Goal: Task Accomplishment & Management: Use online tool/utility

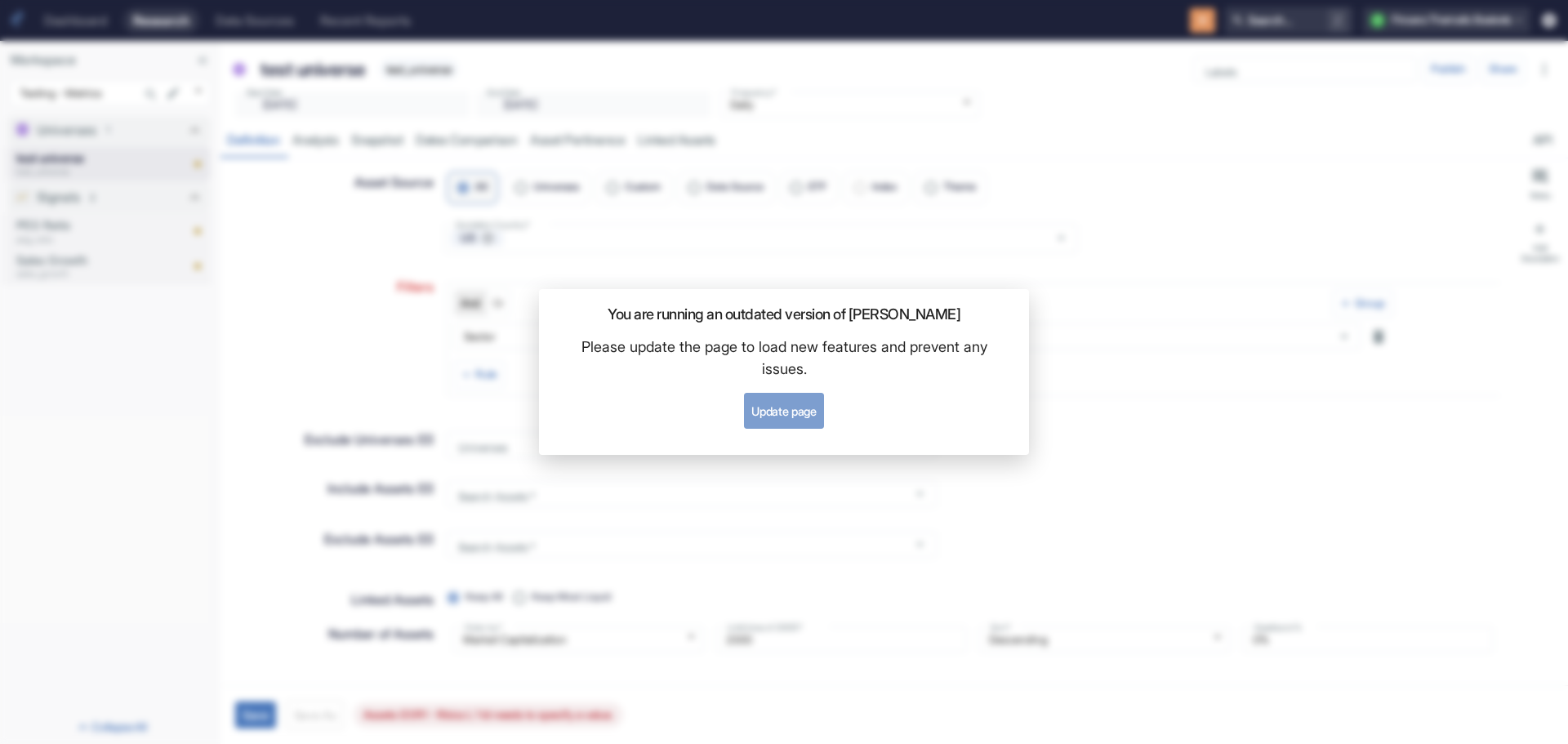
click at [788, 413] on button "Update page" at bounding box center [783, 410] width 79 height 36
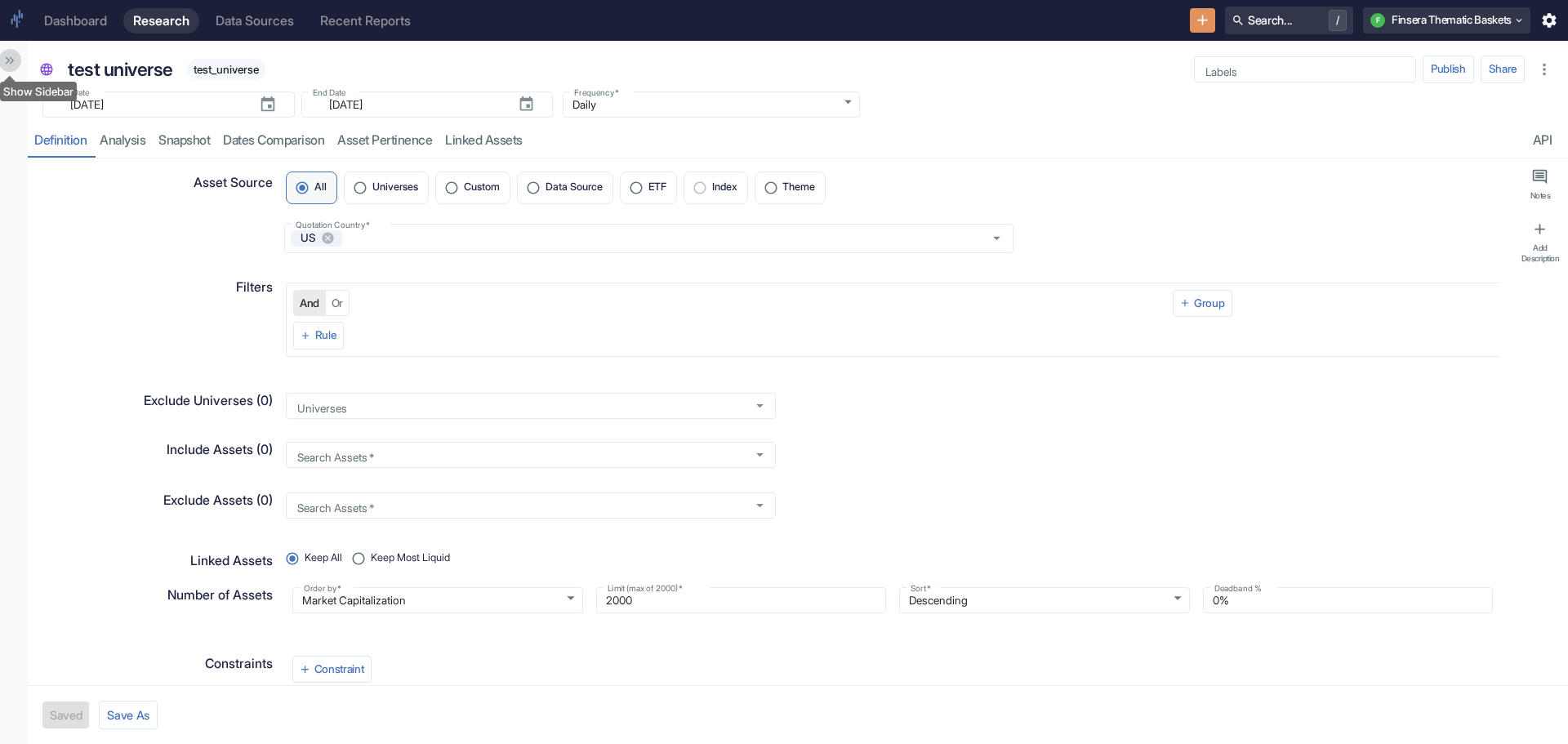
click at [7, 58] on icon "Show Sidebar" at bounding box center [7, 61] width 5 height 7
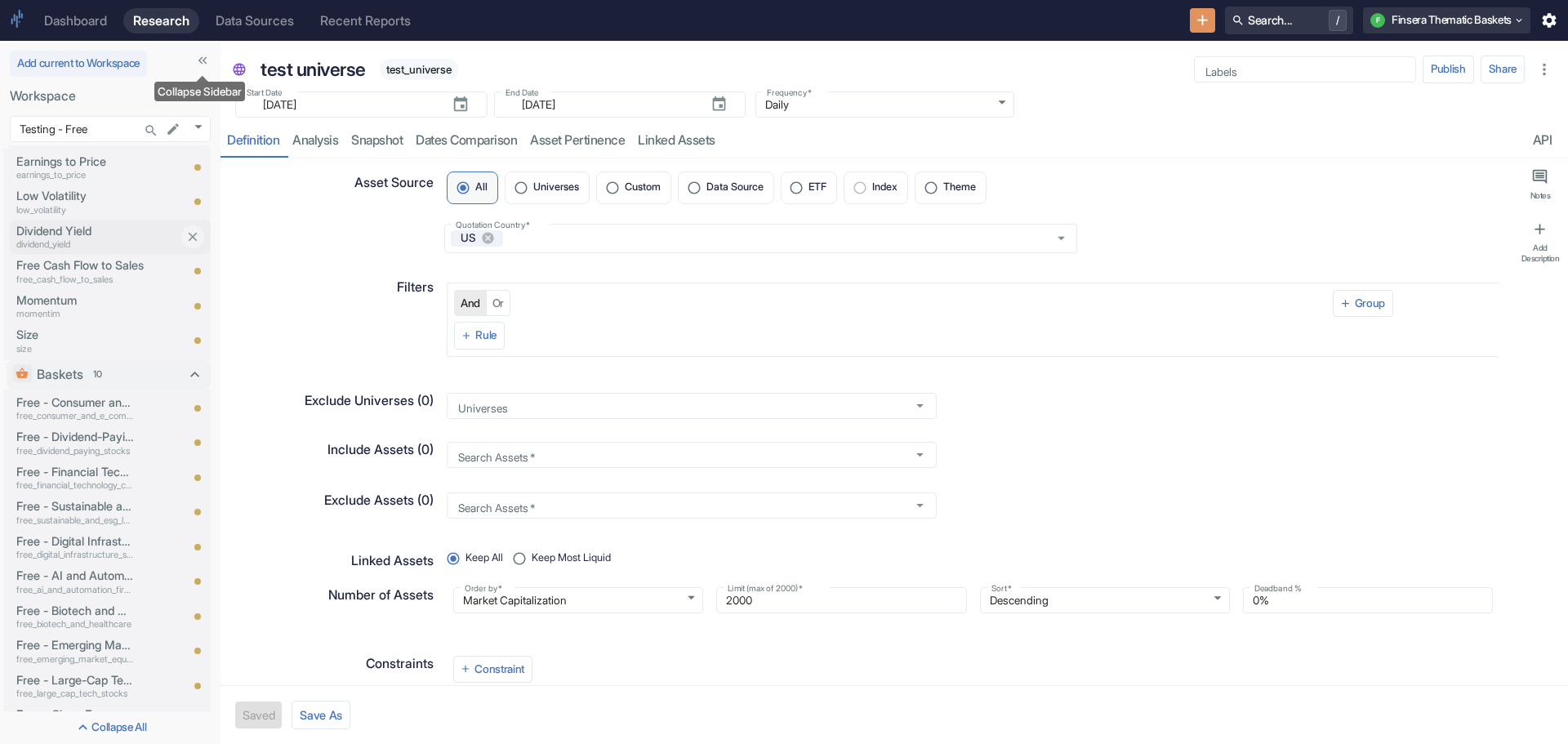
scroll to position [62, 0]
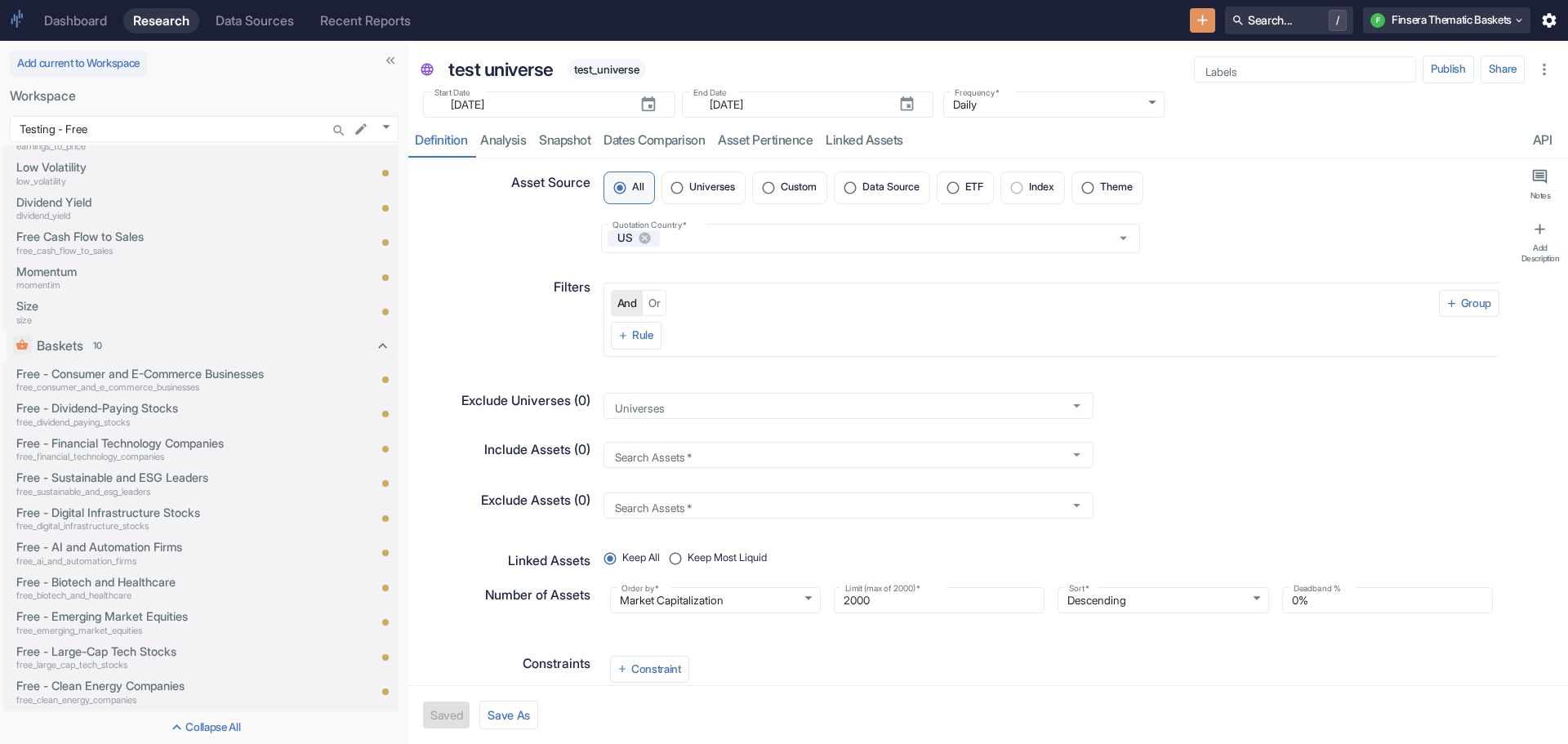
drag, startPoint x: 223, startPoint y: 414, endPoint x: 432, endPoint y: 427, distance: 209.4
type textarea "x"
click at [1194, 13] on icon "New Resource" at bounding box center [1203, 20] width 18 height 18
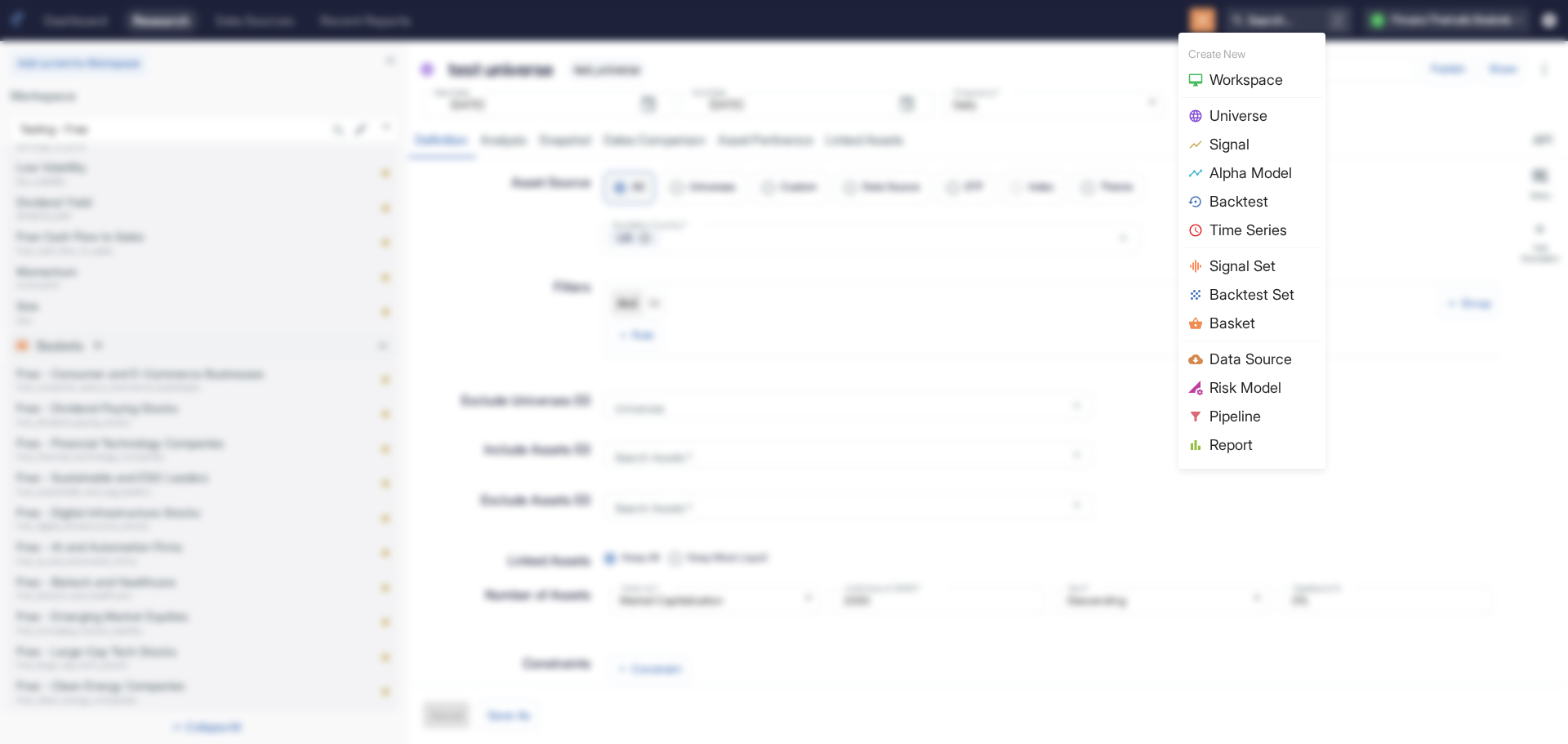
click at [1235, 324] on span "Basket" at bounding box center [1262, 323] width 107 height 22
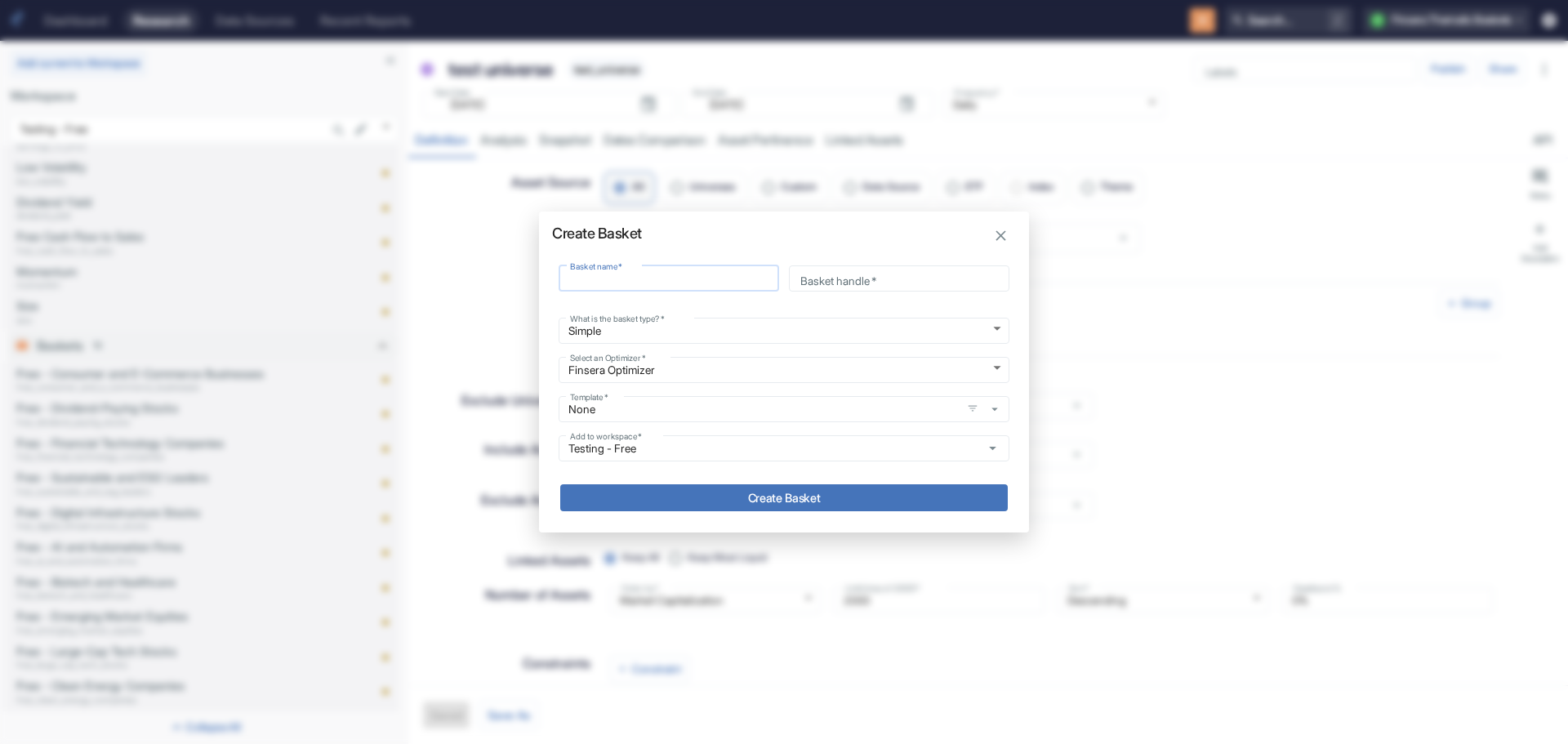
type input "t"
type input "te"
type input "tes"
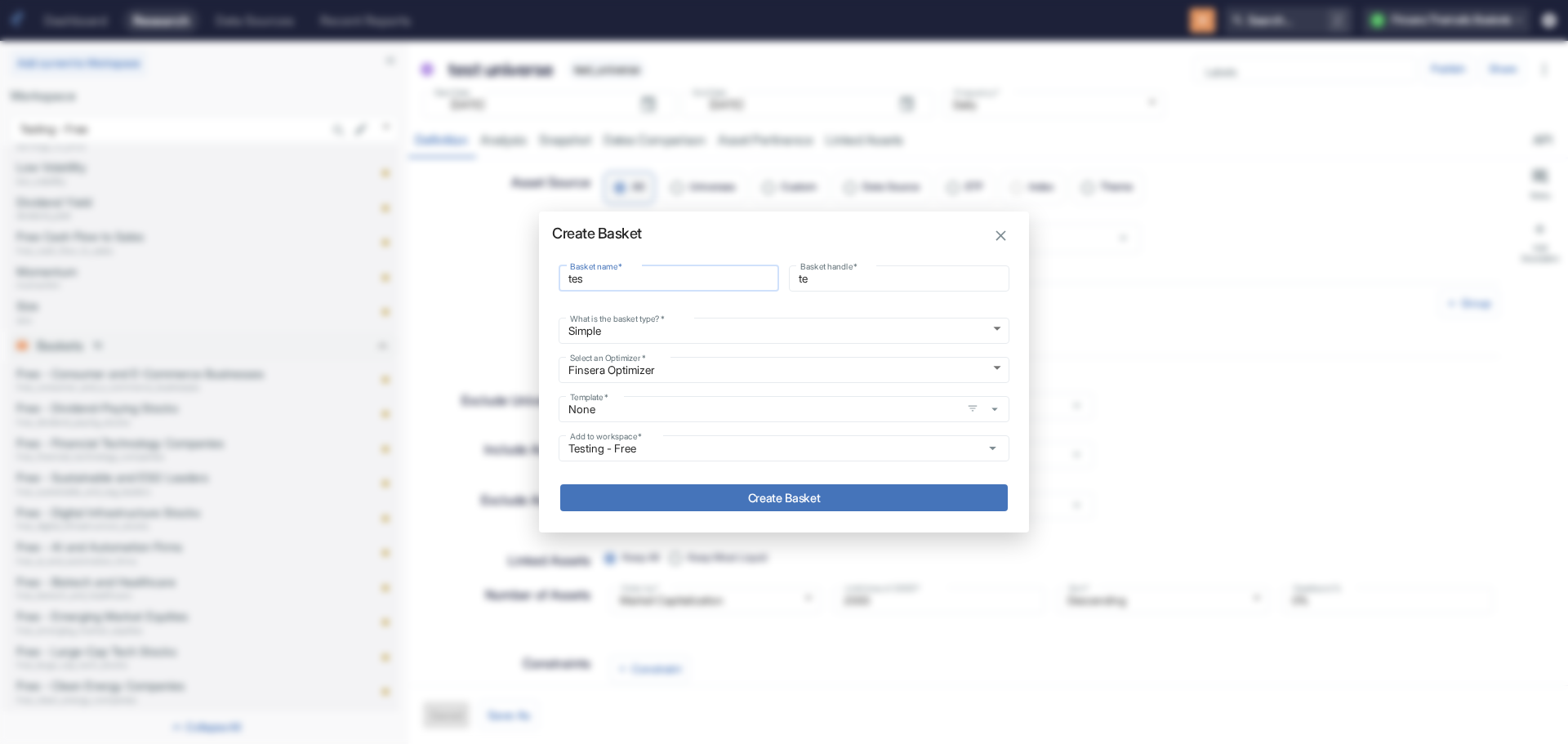
type input "tes"
type input "test"
type input "test_"
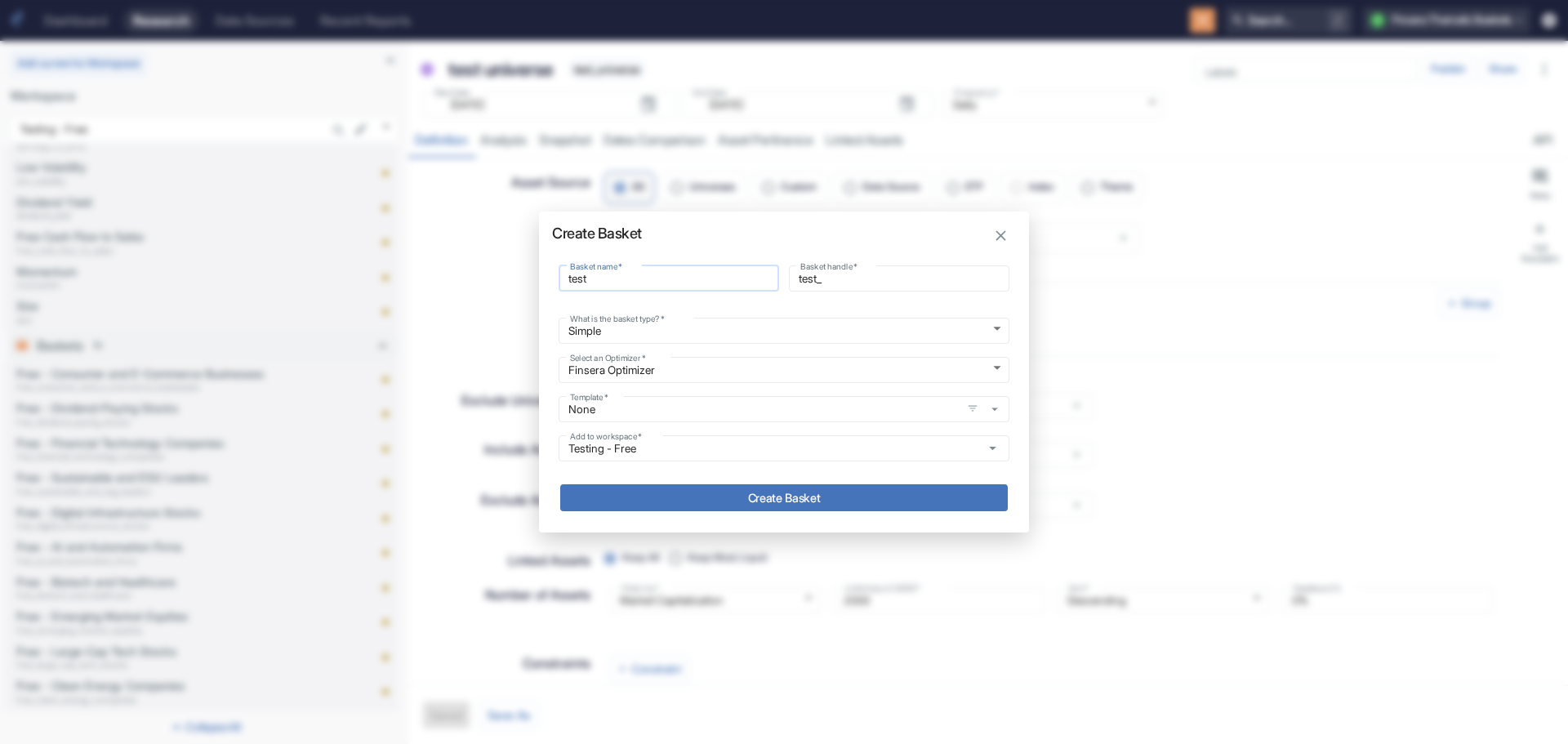
type input "test b"
type input "test_b"
type input "test ba"
type input "test_ba"
type input "test bas"
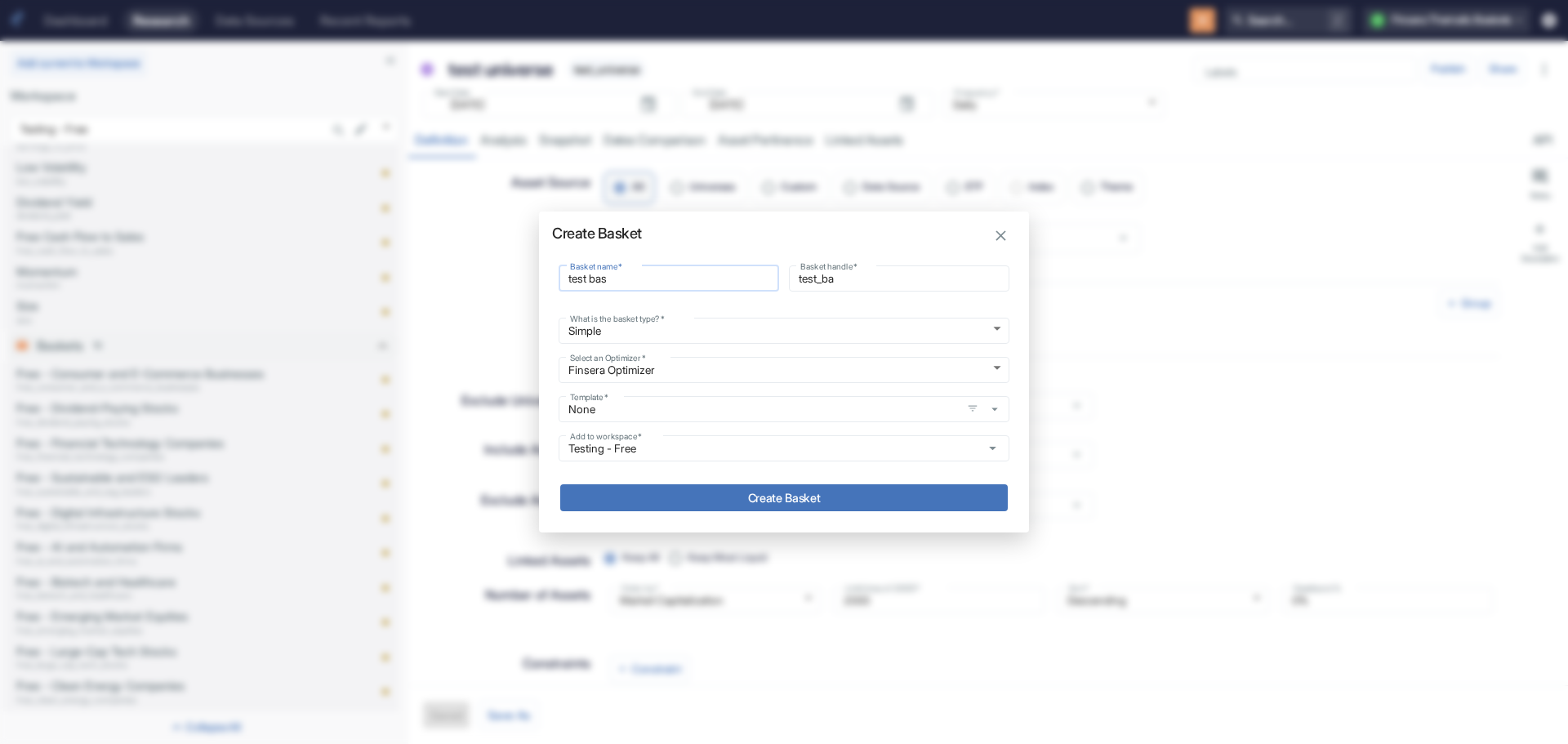
type input "test_bas"
type input "test bask"
type input "test_bask"
type input "test baske"
type input "test_baske"
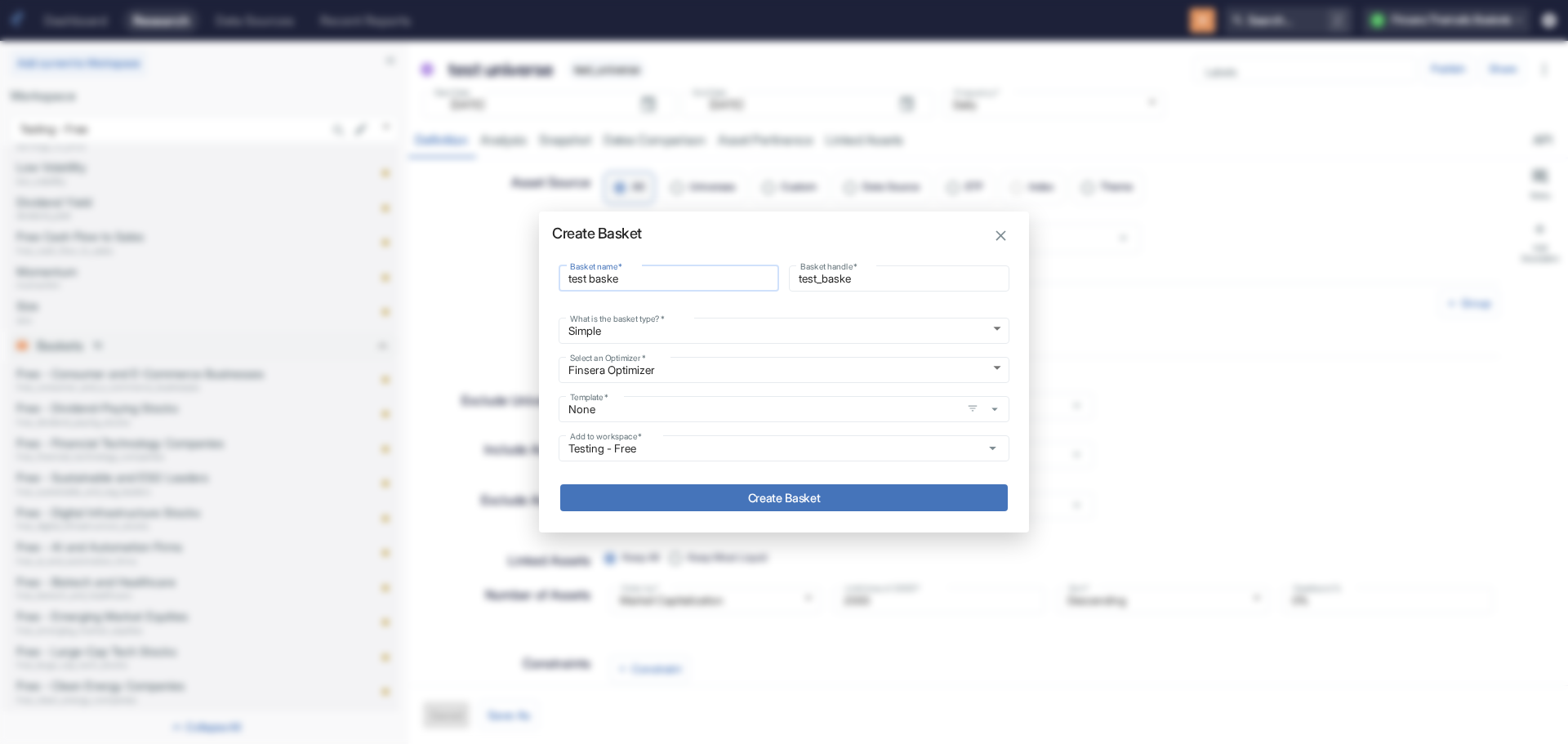
type input "test baskee"
type input "test_baskee"
type input "test baske"
type input "test_baske"
type input "test basket"
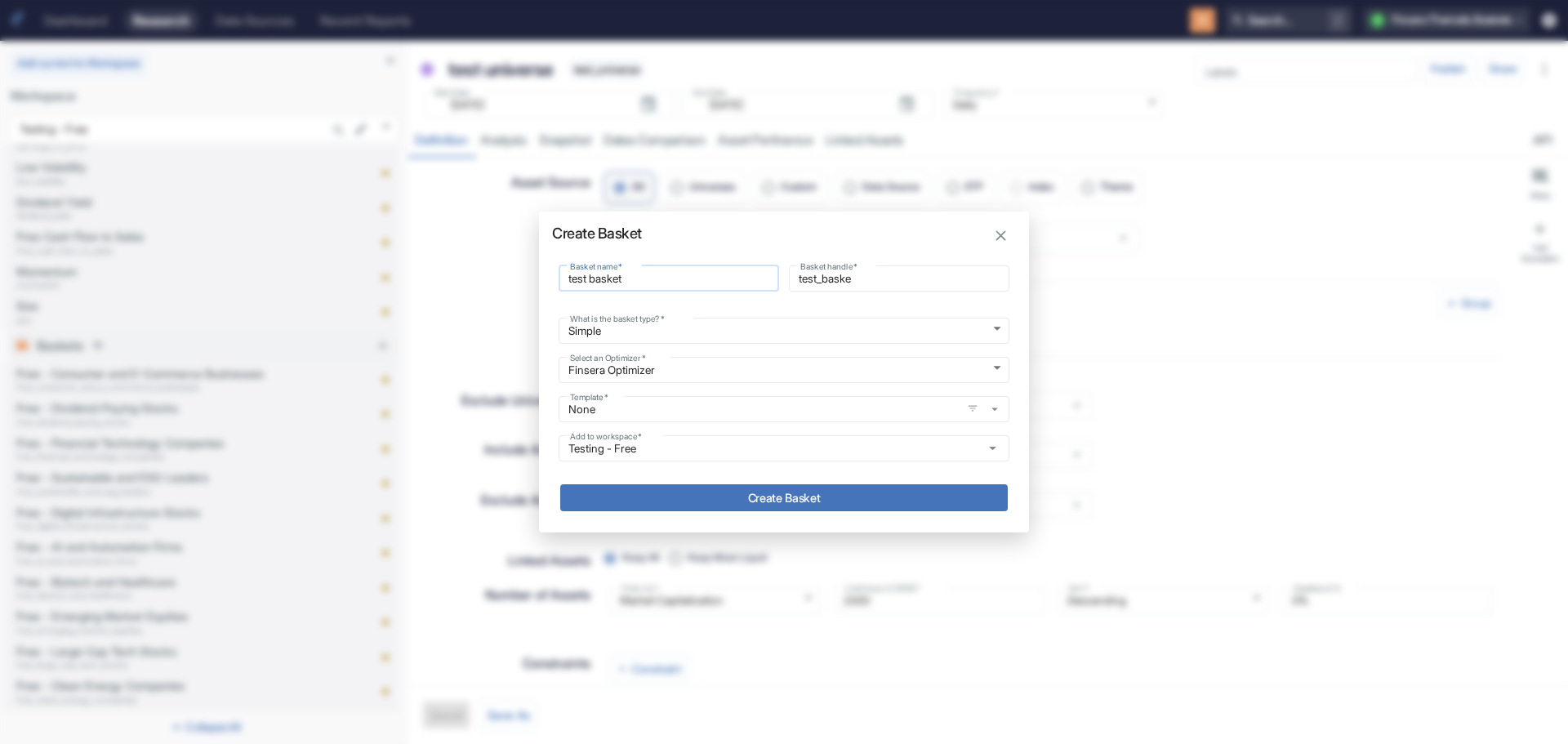
type input "test_basket"
type input "test basket"
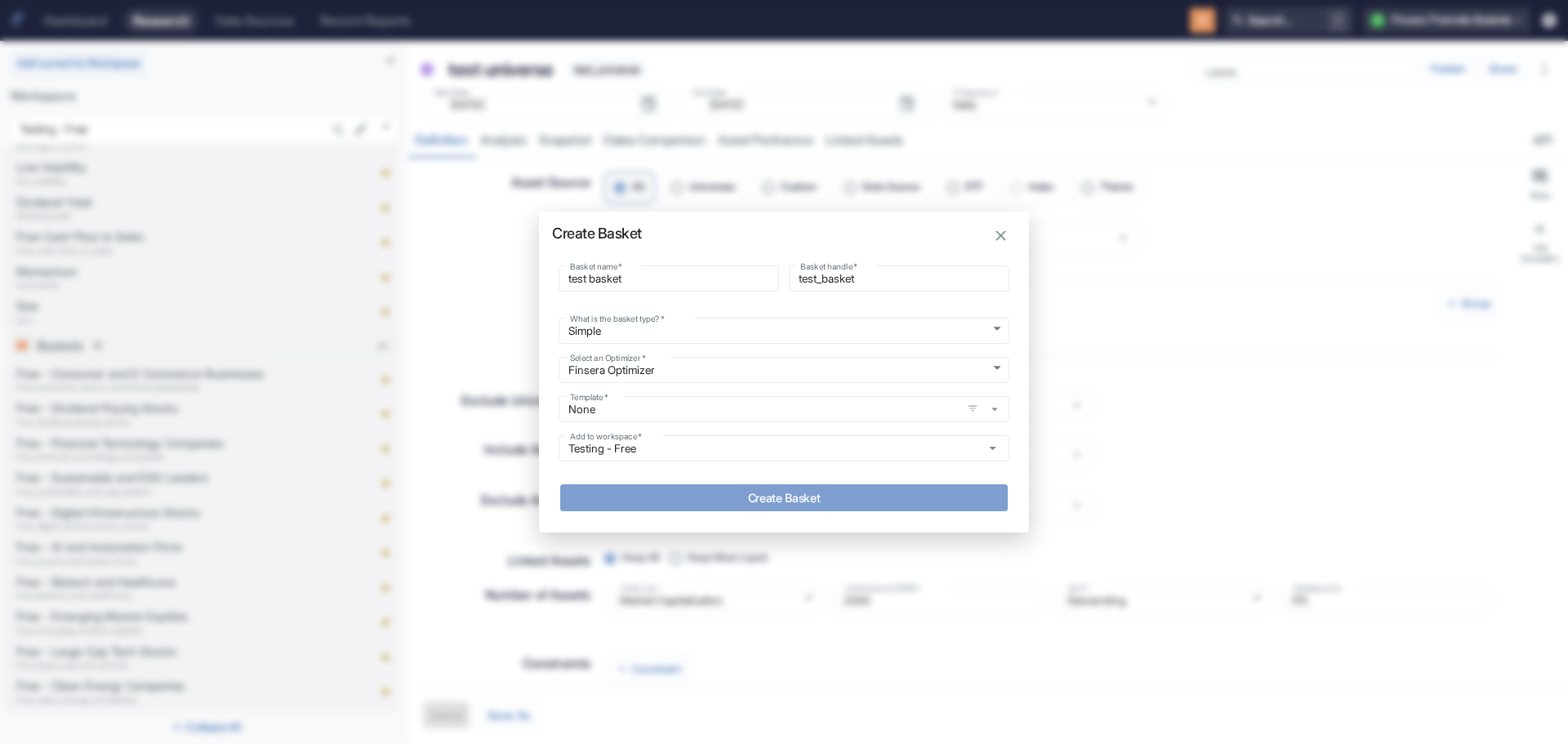
click at [740, 496] on button "Create Basket" at bounding box center [784, 497] width 448 height 27
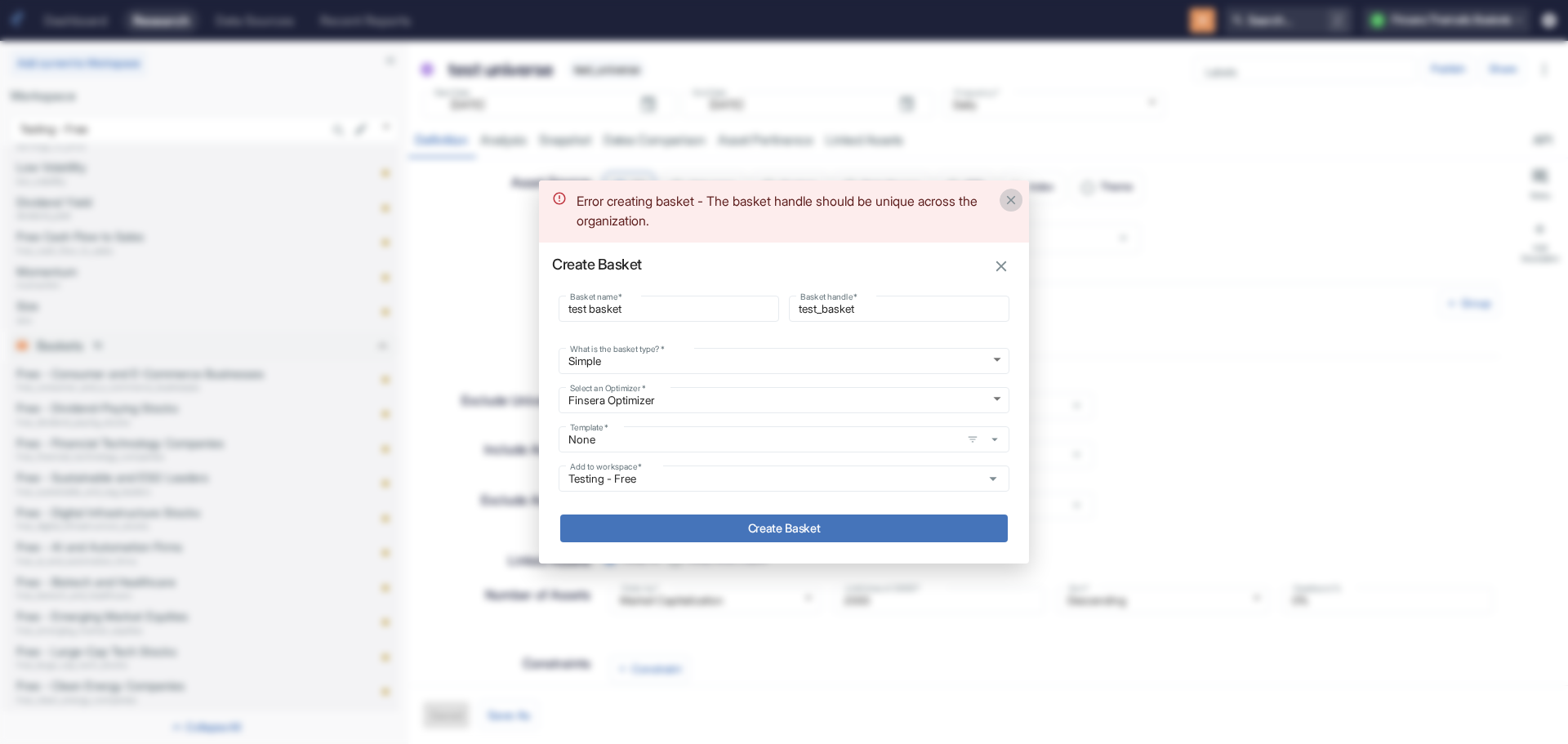
click at [1008, 198] on icon "Close" at bounding box center [1011, 200] width 15 height 15
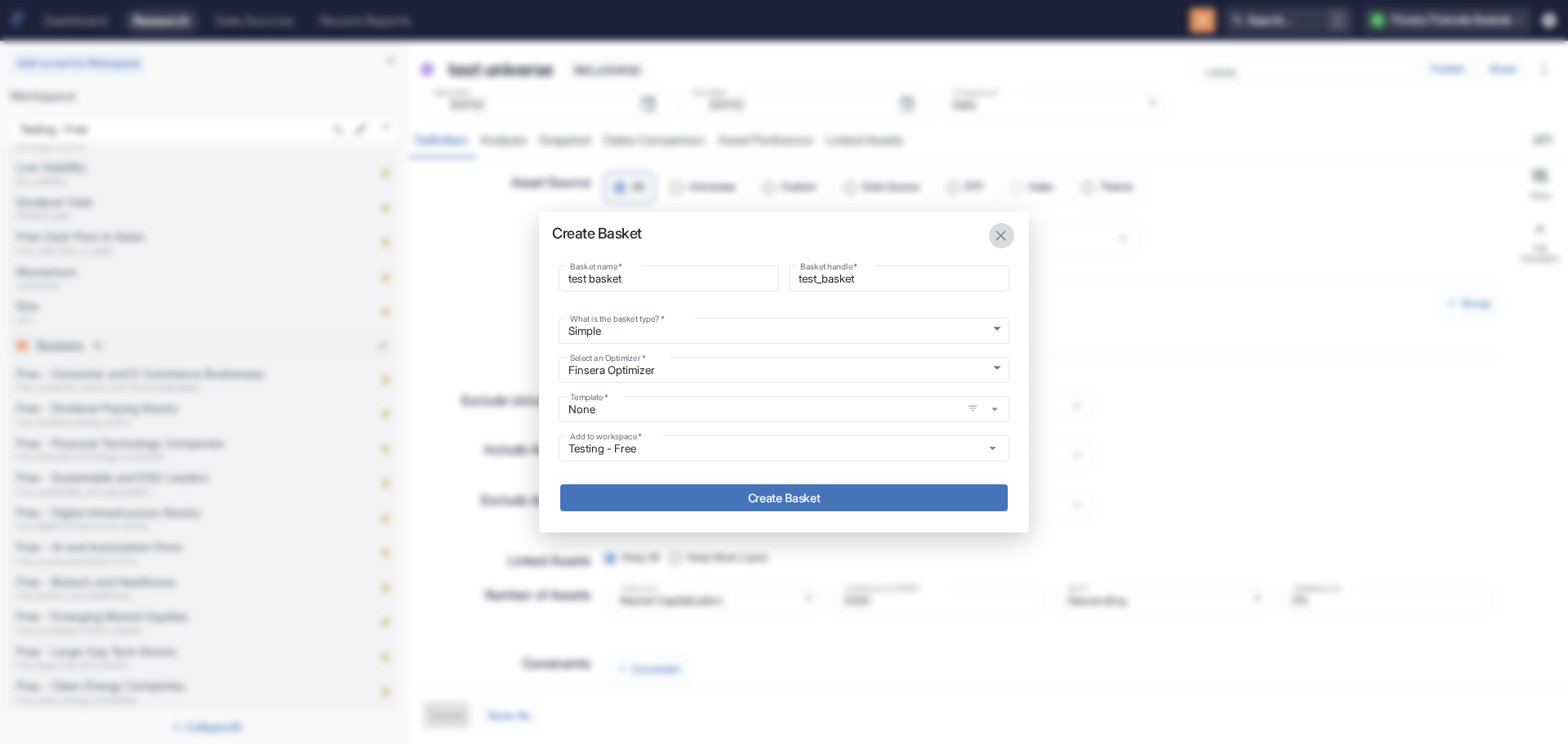
click at [1002, 232] on icon "button" at bounding box center [1001, 236] width 18 height 18
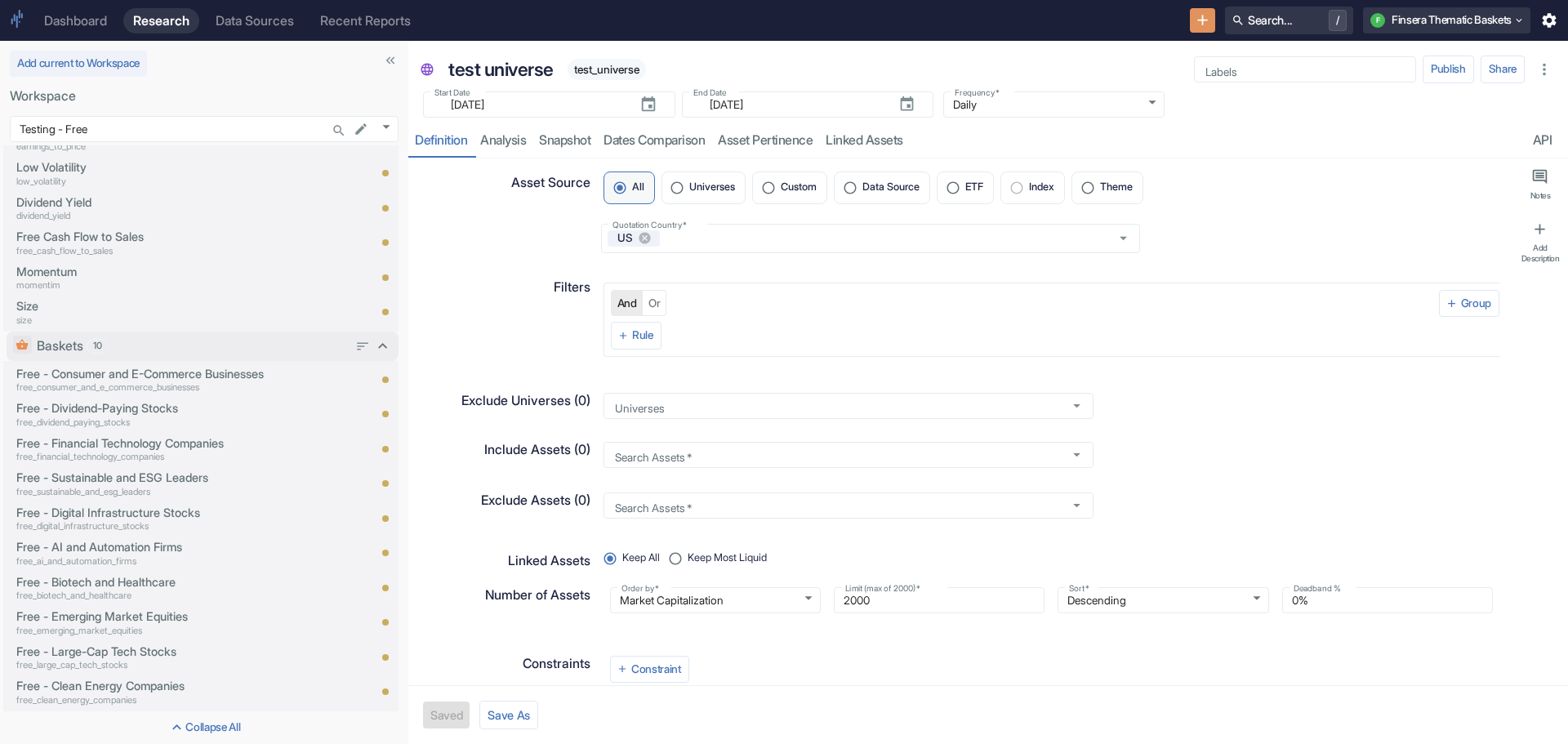
scroll to position [0, 0]
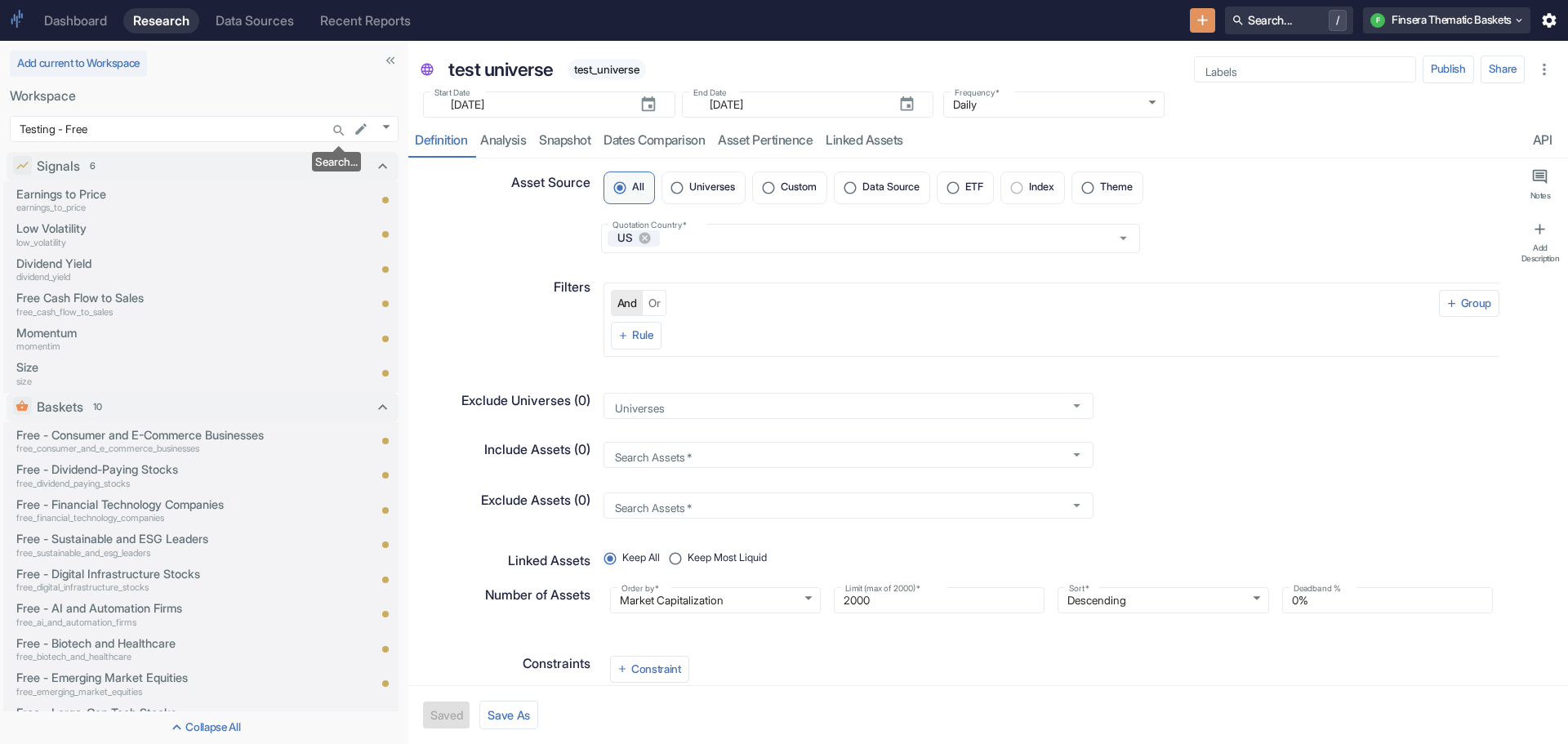
click at [336, 130] on icon "Search..." at bounding box center [339, 131] width 15 height 15
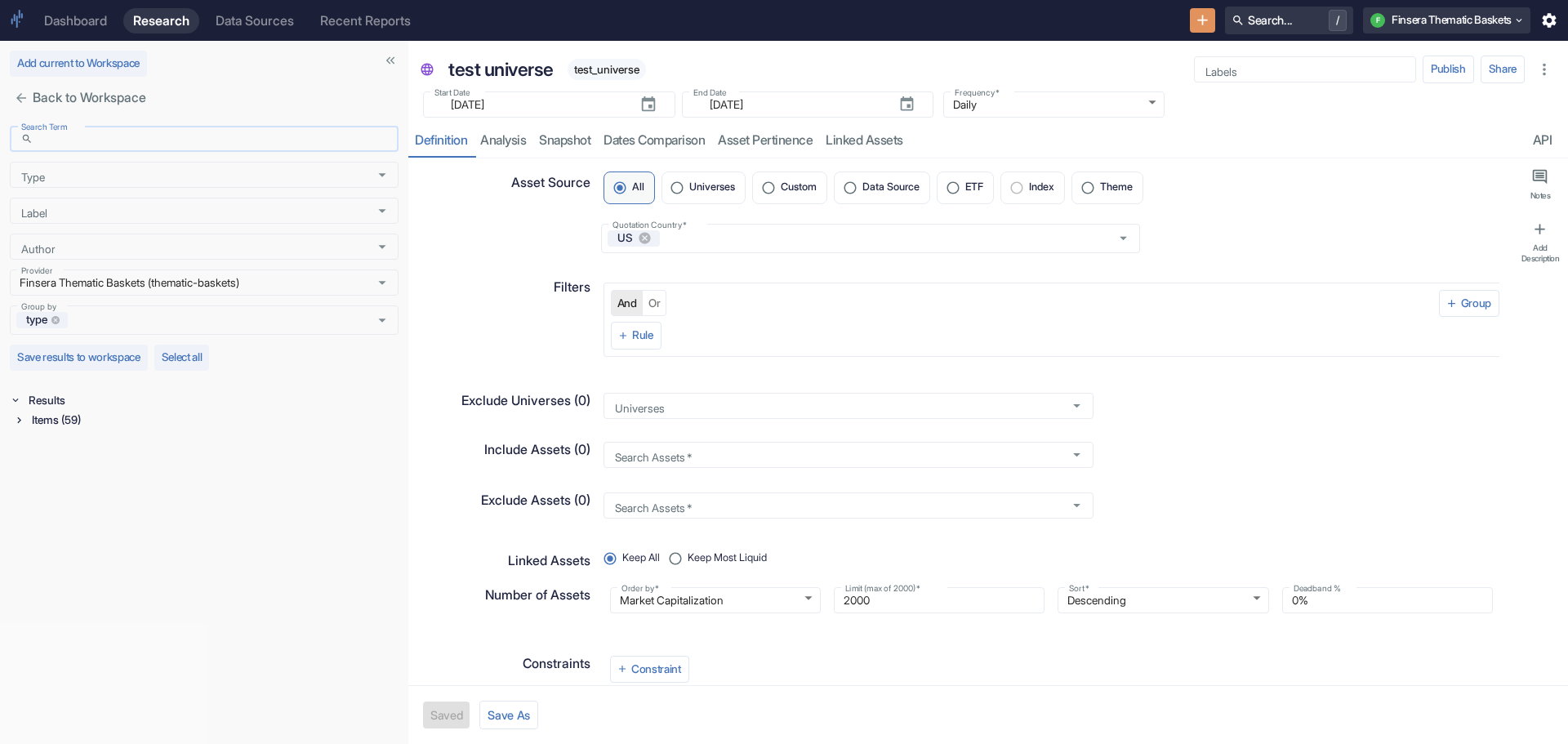
click at [152, 137] on input "Search Term" at bounding box center [219, 138] width 360 height 20
type input "test"
click at [18, 420] on icon at bounding box center [19, 420] width 11 height 11
click at [38, 459] on div "Basket (1)" at bounding box center [215, 463] width 366 height 20
click at [62, 481] on p "test basket" at bounding box center [182, 485] width 276 height 18
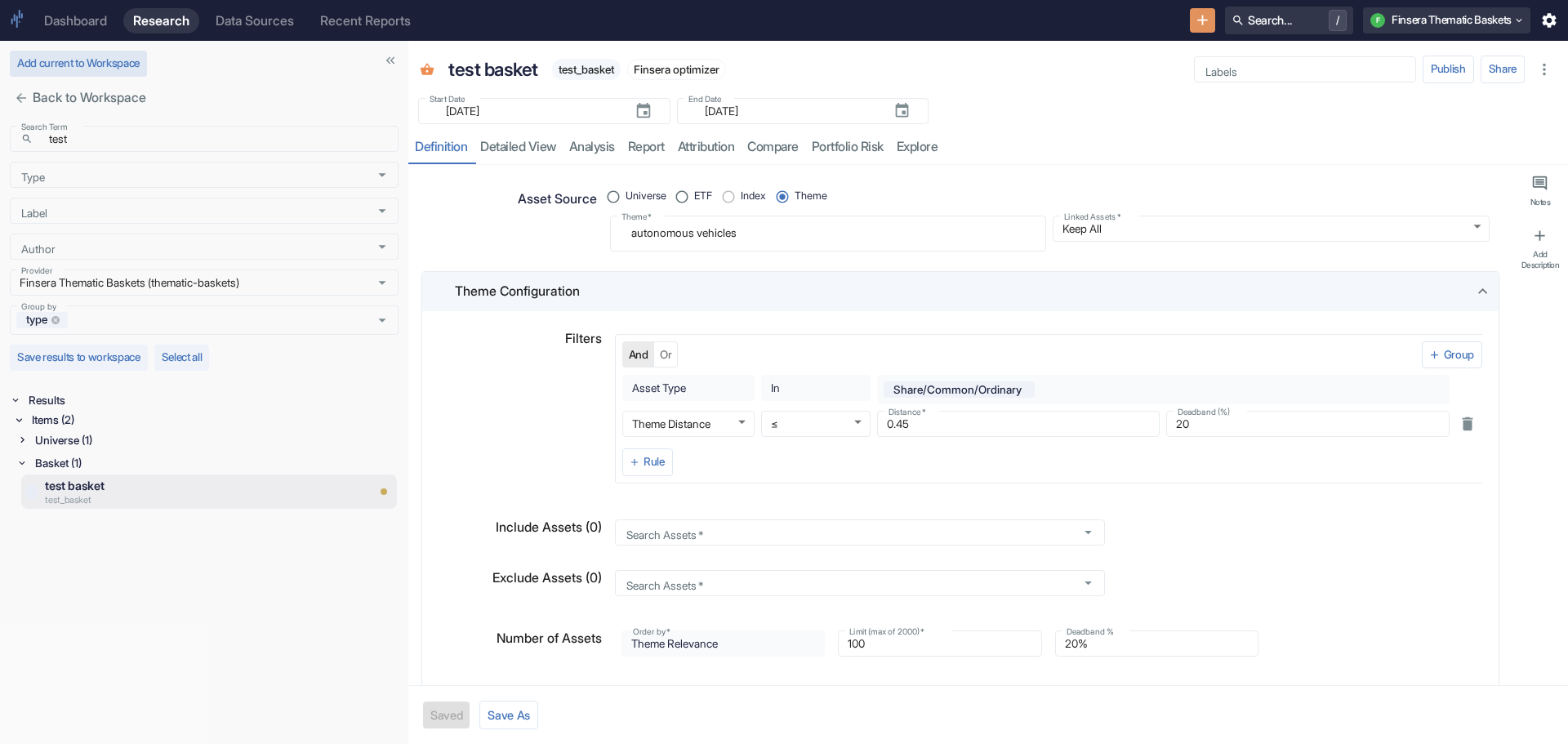
click at [69, 57] on button "Add current to Workspace" at bounding box center [78, 64] width 137 height 26
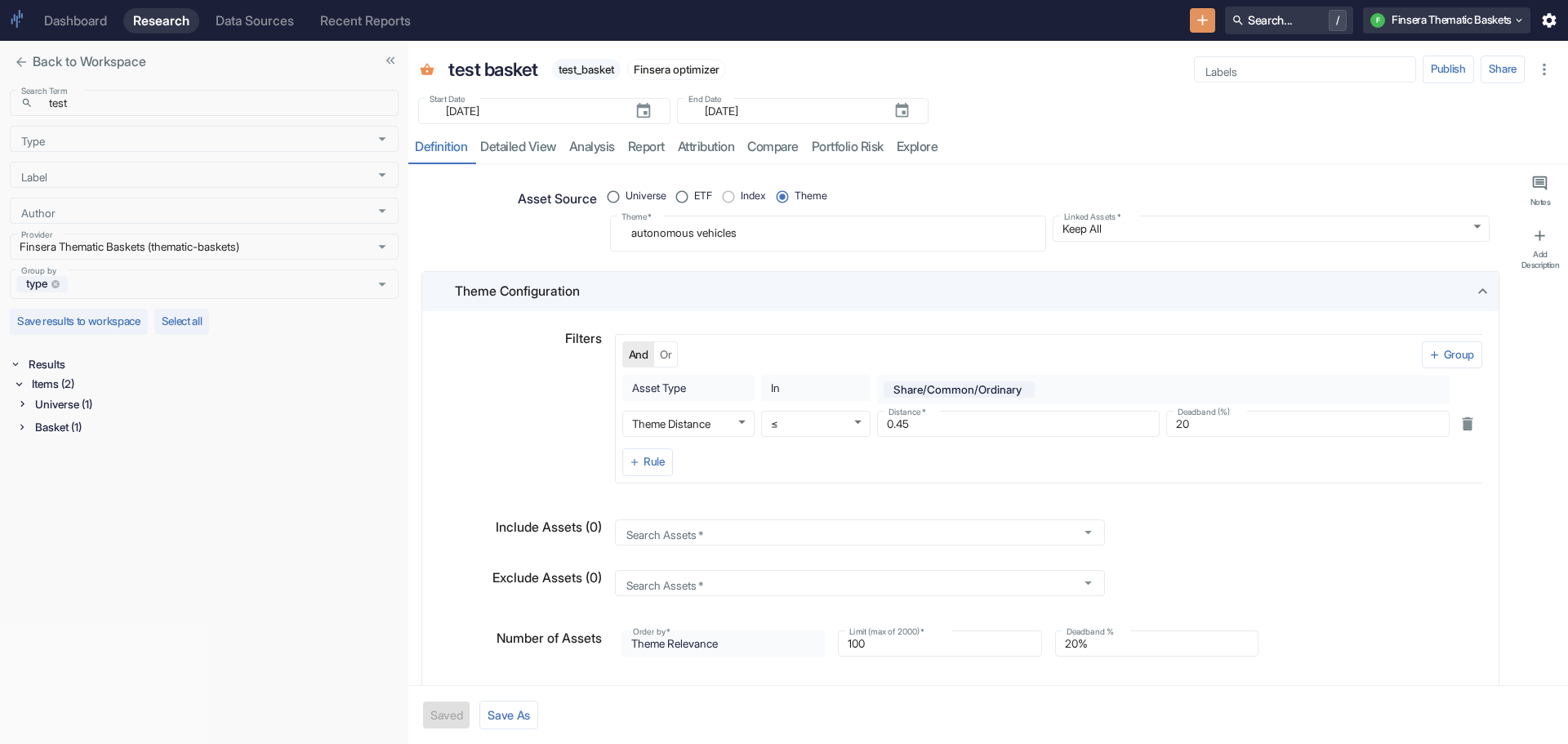
click at [22, 56] on icon "close" at bounding box center [21, 63] width 15 height 15
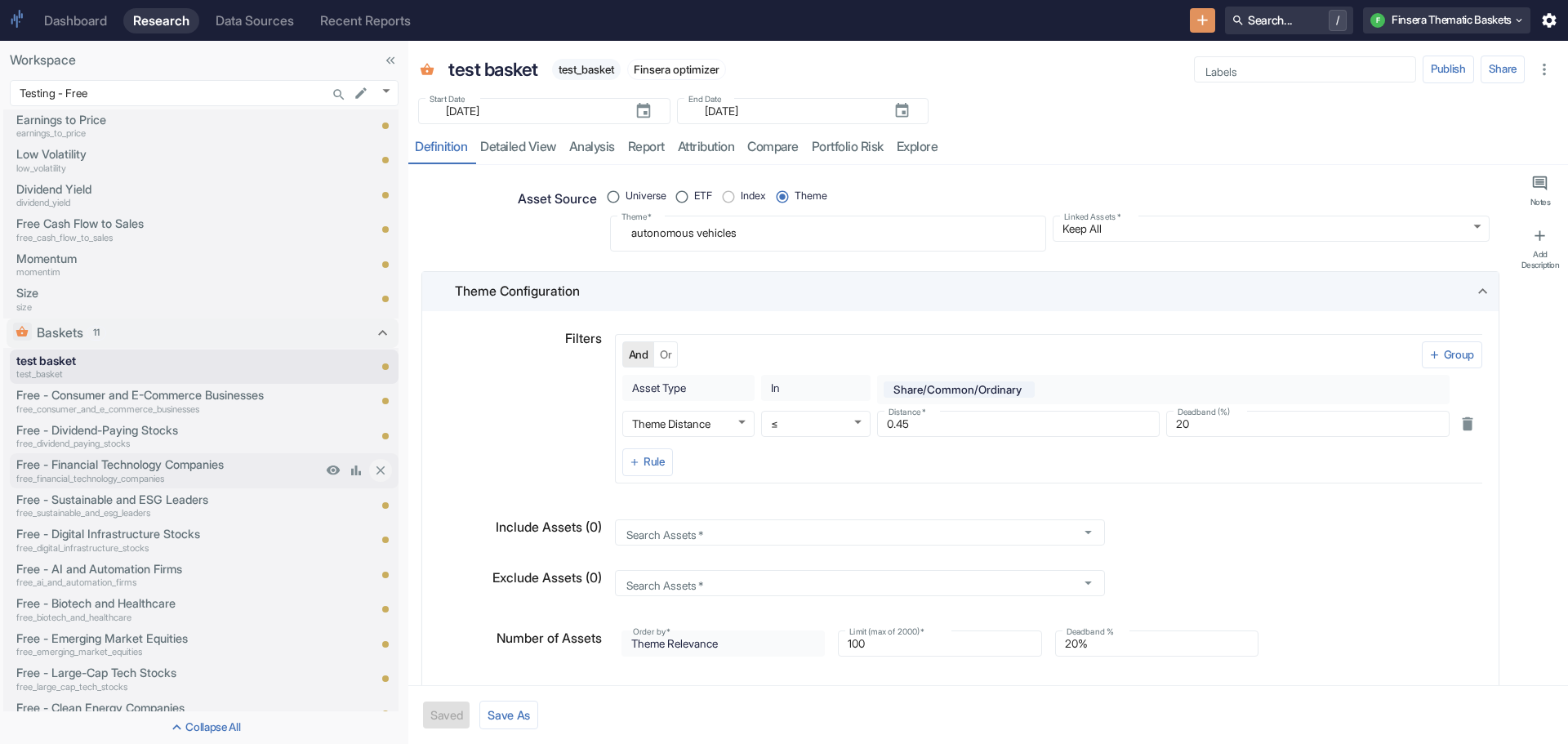
scroll to position [60, 0]
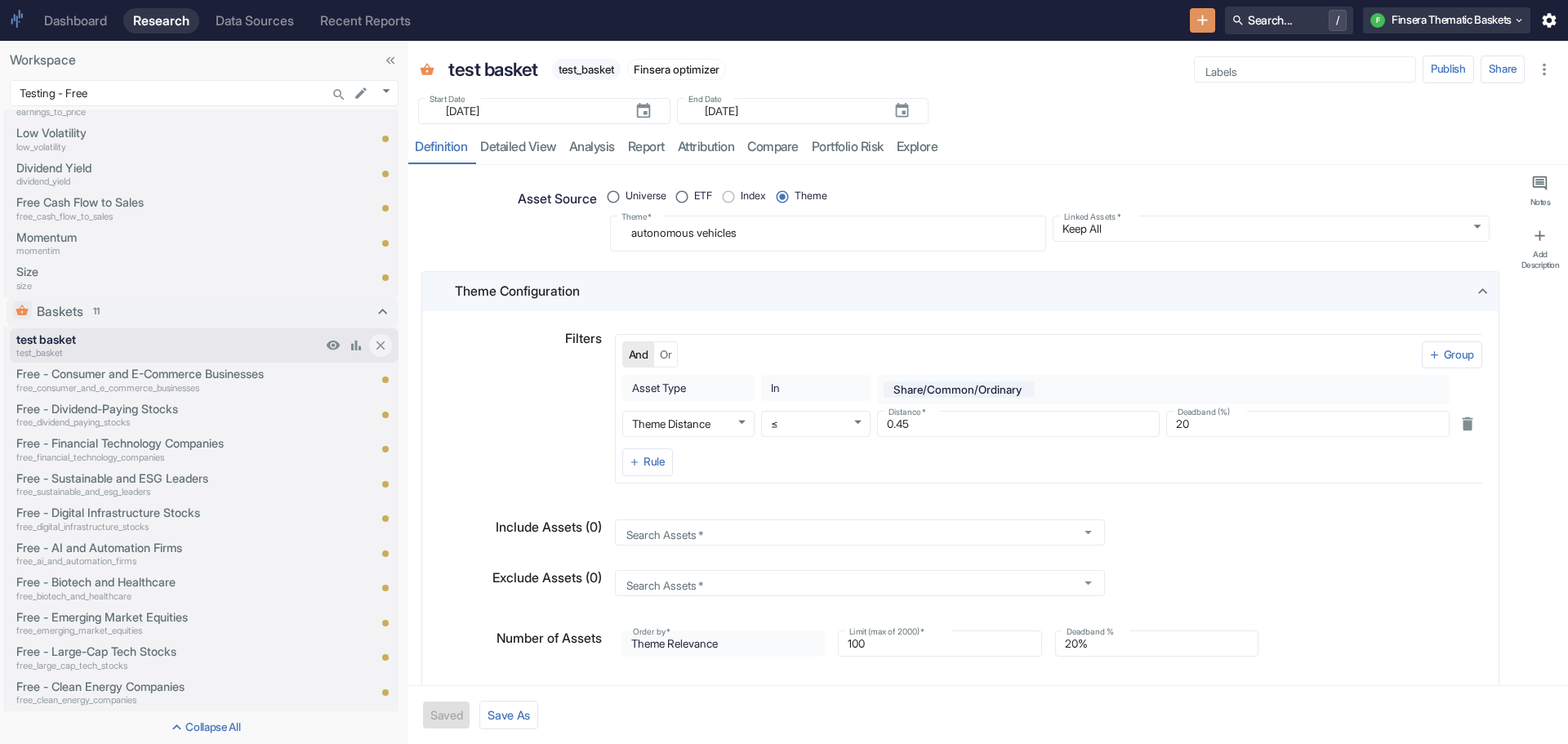
click at [142, 342] on p "test basket" at bounding box center [168, 339] width 306 height 18
type textarea "x"
drag, startPoint x: 754, startPoint y: 236, endPoint x: 483, endPoint y: 193, distance: 274.4
click at [483, 193] on div "Asset Source Universe ETF Index Theme Theme   * autonomous vehicles x Theme   *…" at bounding box center [954, 212] width 1072 height 80
radio input "true"
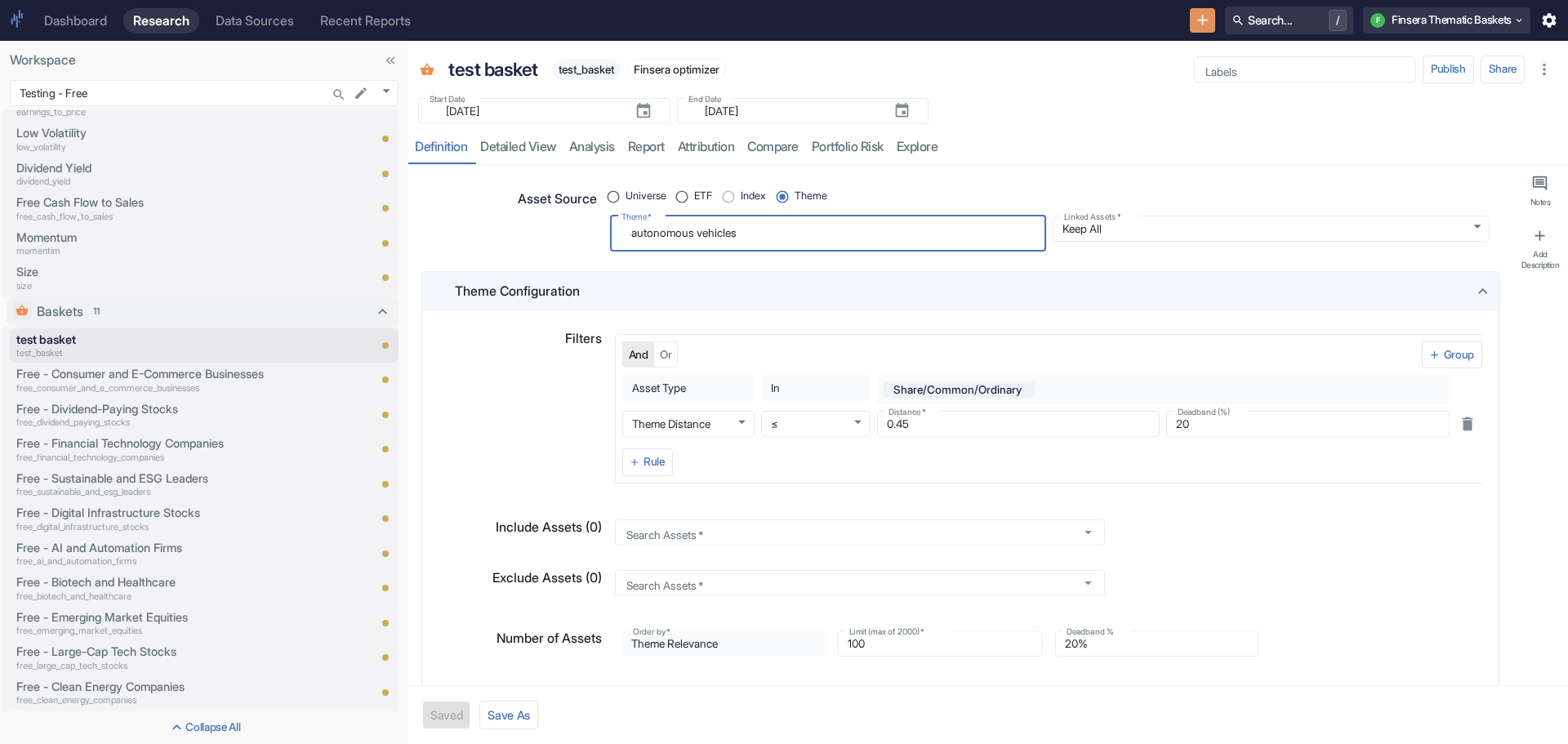
type textarea "k"
type textarea "x"
type textarea "ki"
type textarea "x"
type textarea "kid"
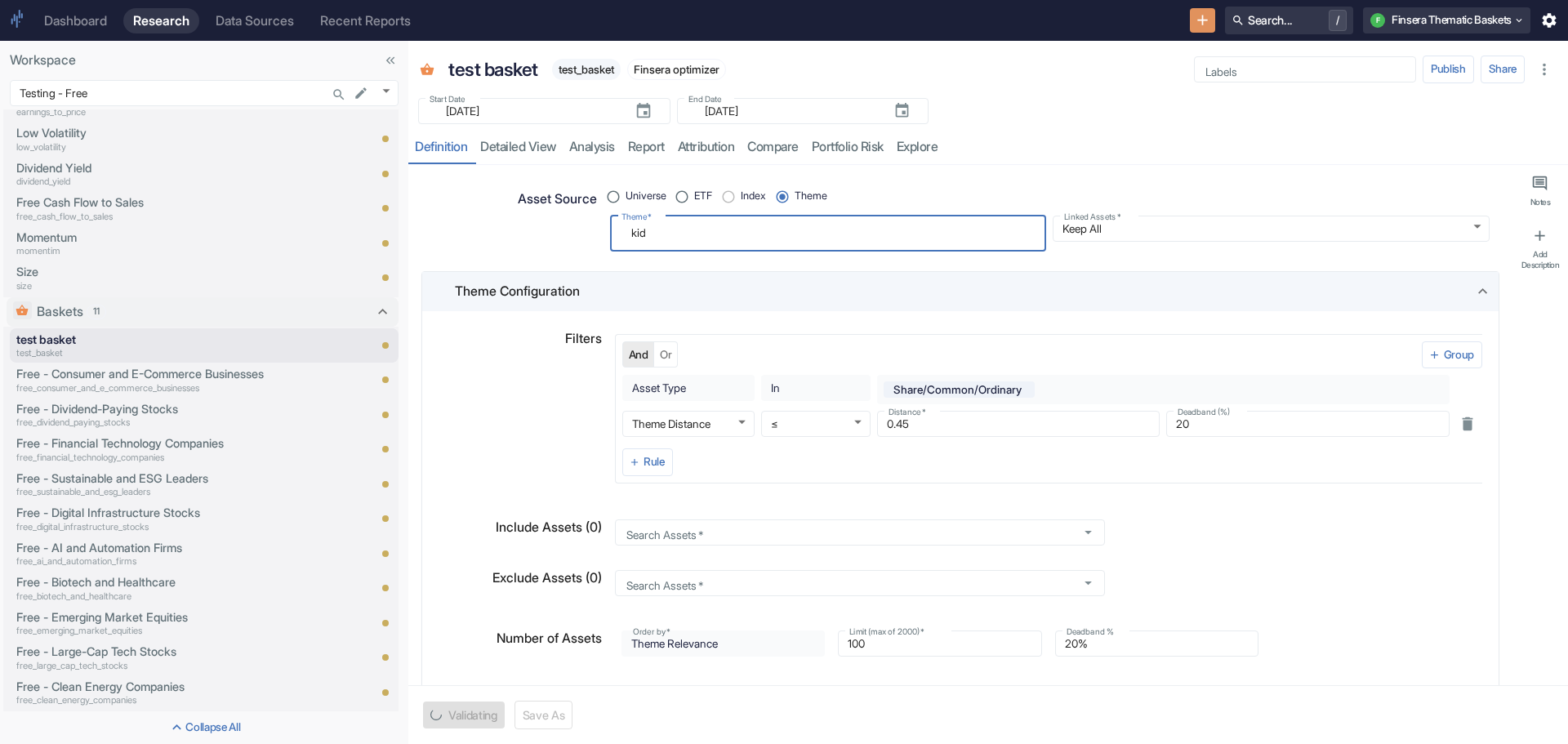
type textarea "x"
type textarea "kidu"
type textarea "x"
type textarea "kidul"
type textarea "x"
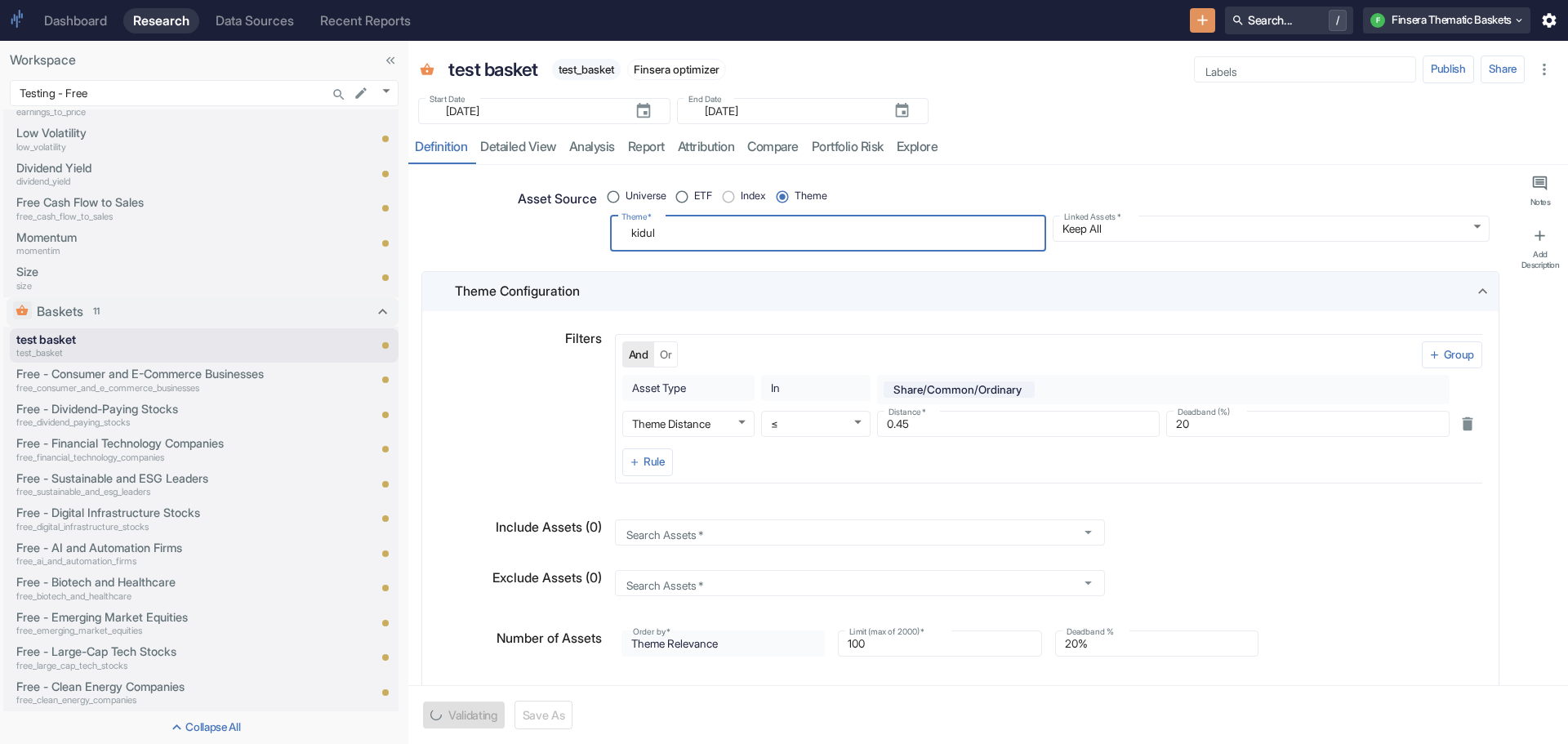
type textarea "kidult"
type textarea "x"
type textarea "kidulti"
type textarea "x"
type textarea "kidultin"
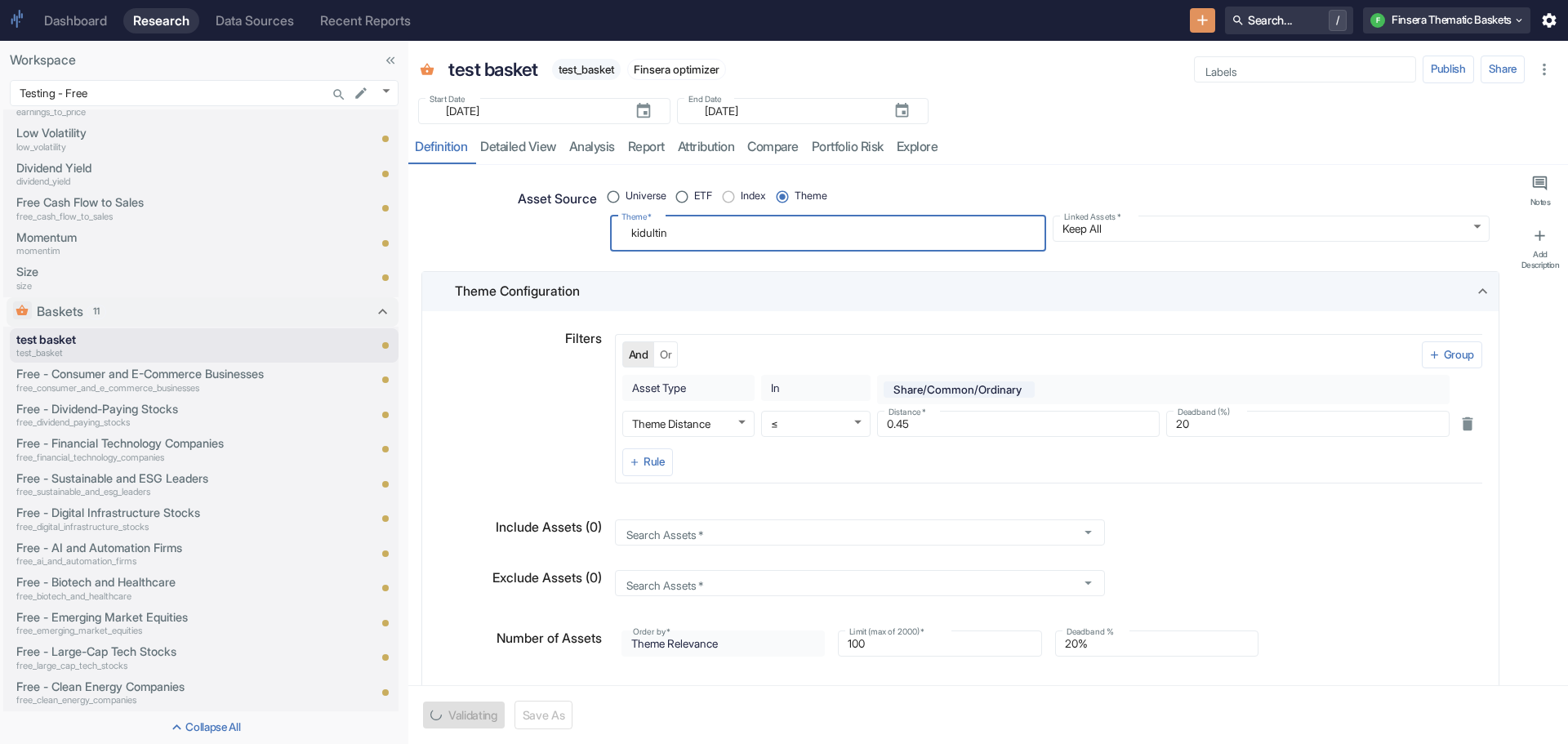
type textarea "x"
type textarea "kidulting"
type textarea "x"
type textarea "kidulting"
click at [435, 712] on button "Save" at bounding box center [444, 715] width 41 height 27
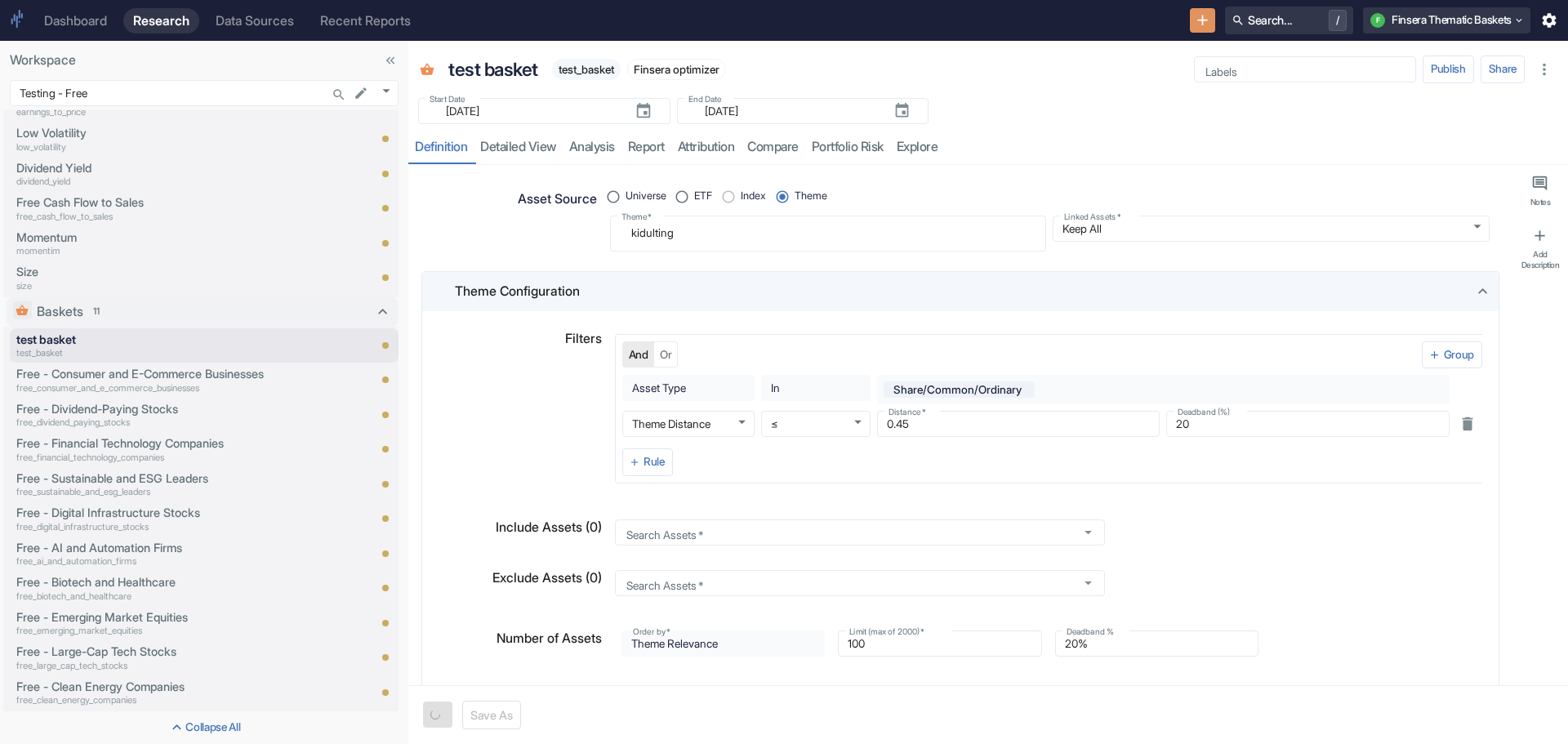
type textarea "x"
click at [583, 140] on link "analysis" at bounding box center [592, 148] width 59 height 34
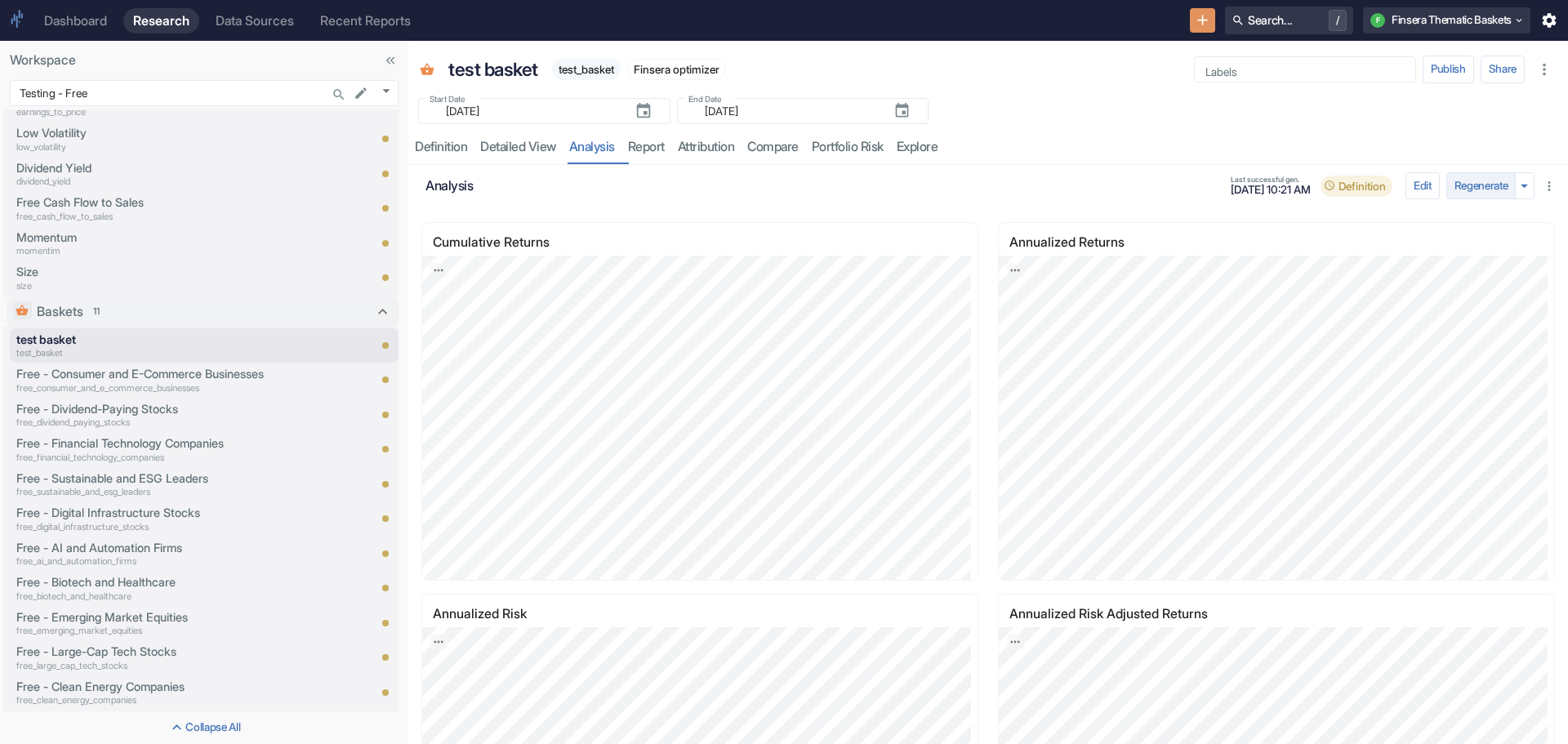
click at [1460, 178] on button "Regenerate" at bounding box center [1481, 186] width 70 height 28
click at [522, 143] on link "detailed view" at bounding box center [518, 148] width 89 height 34
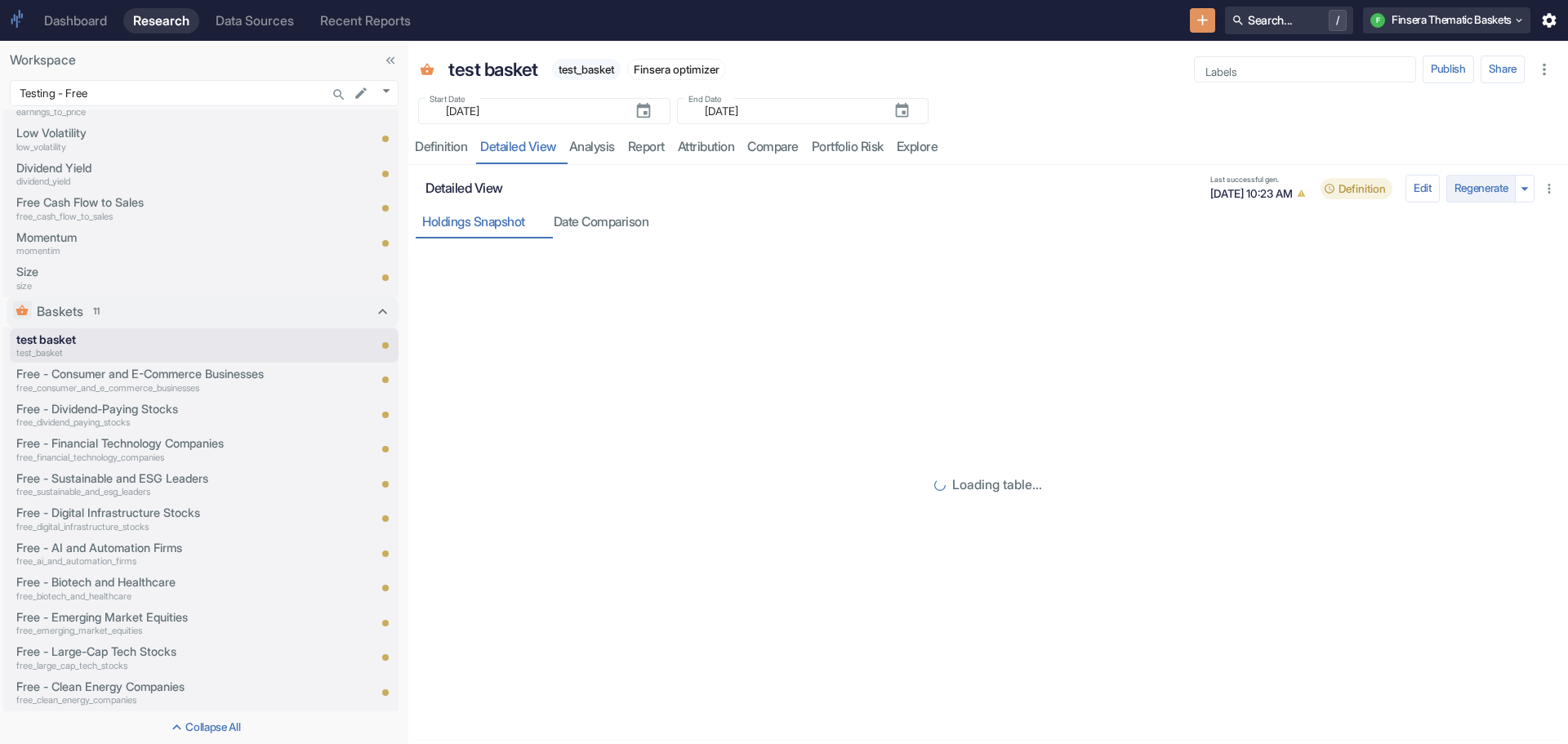
click at [1469, 185] on button "Regenerate" at bounding box center [1481, 189] width 70 height 28
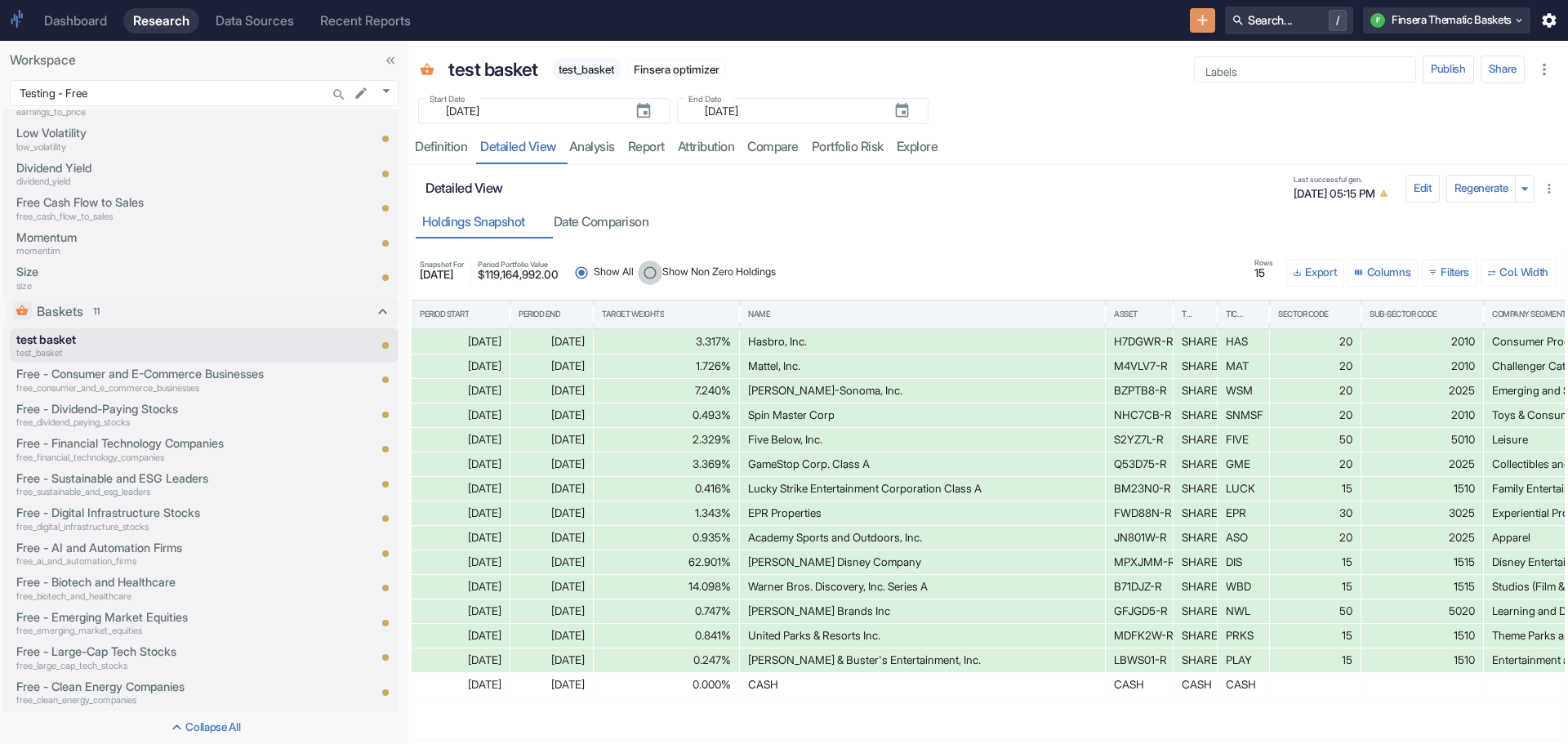
click at [663, 269] on input "Show Non Zero Holdings" at bounding box center [650, 273] width 24 height 24
